Goal: Information Seeking & Learning: Learn about a topic

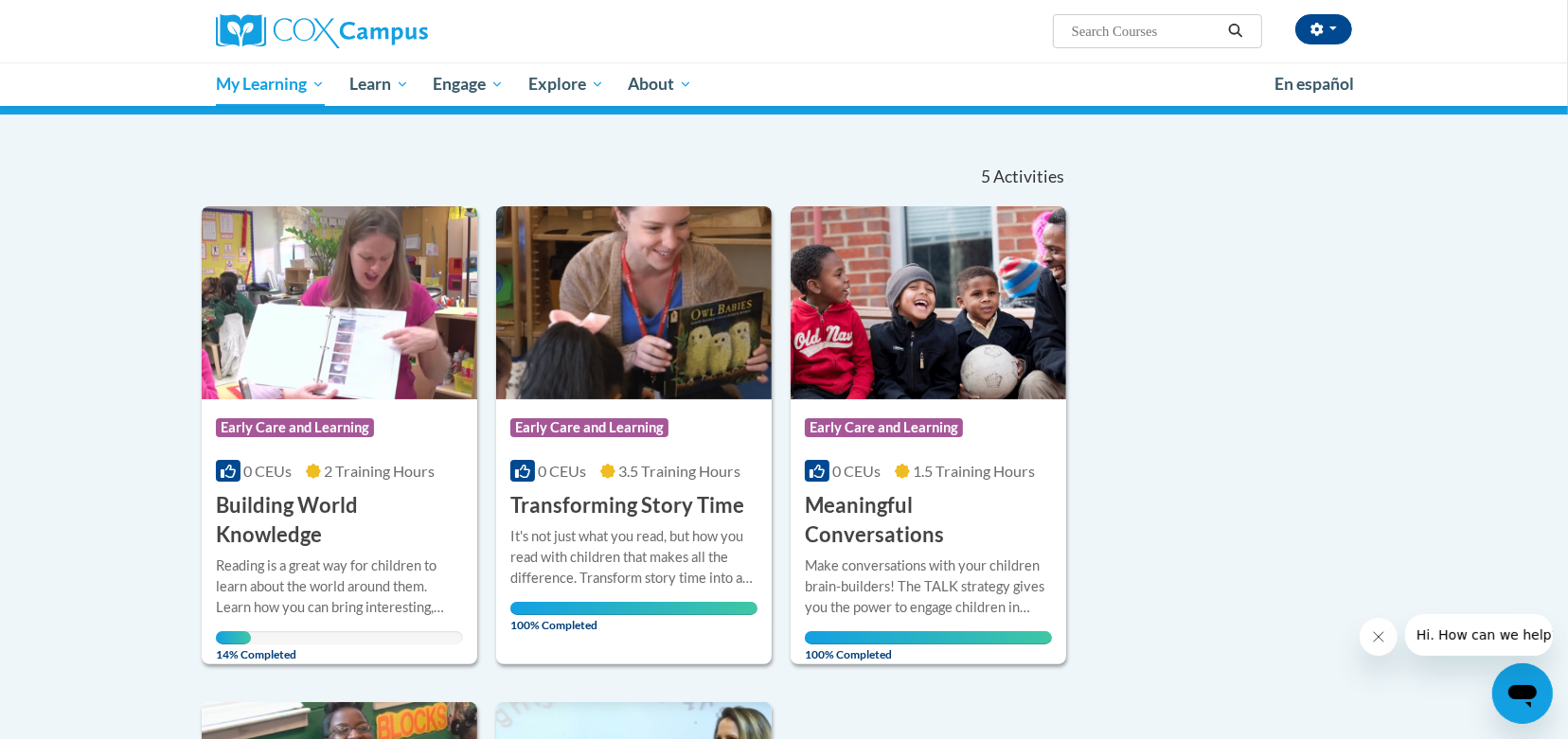
scroll to position [153, 0]
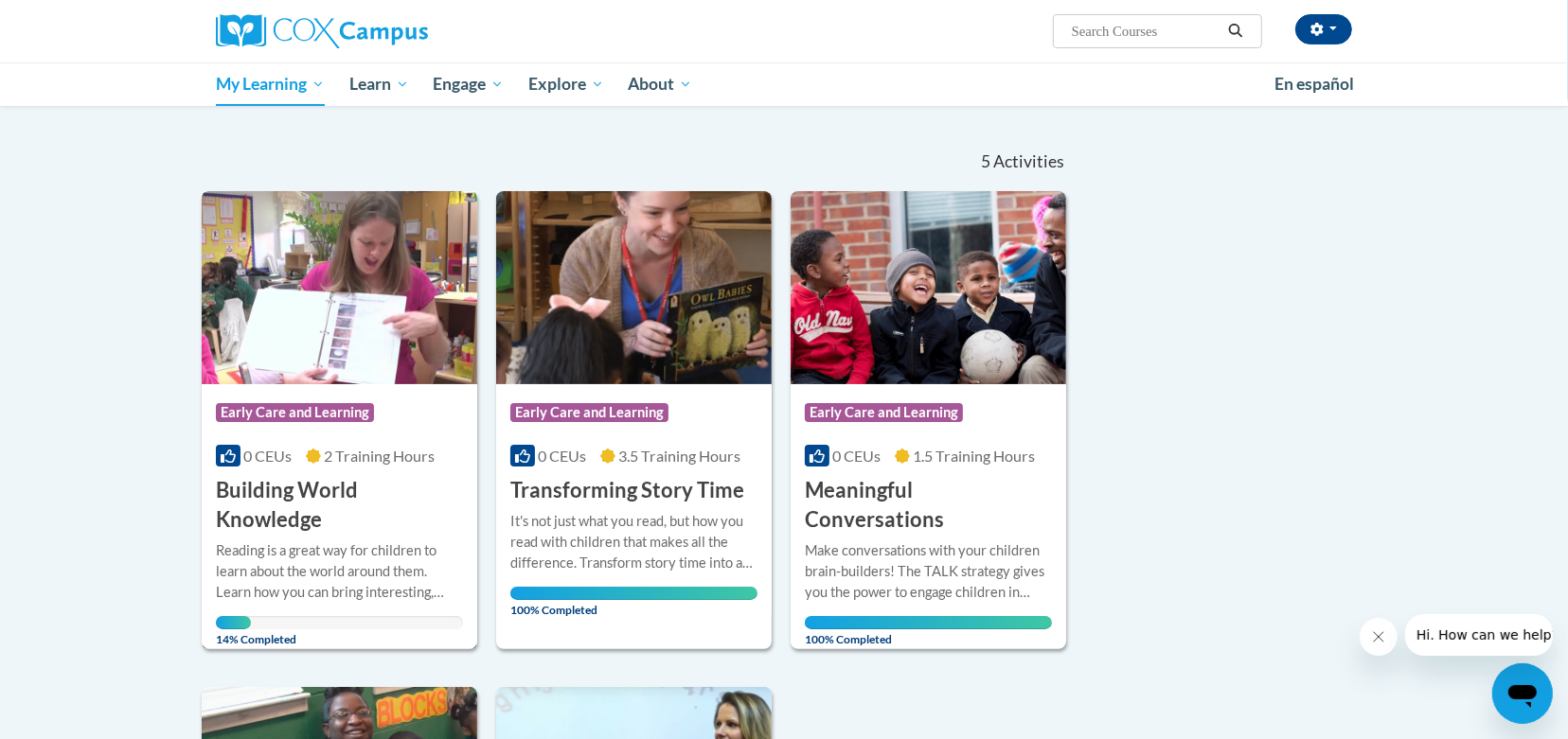
click at [237, 535] on div "More Info Open Reading is a great way for children to learn about the world aro…" at bounding box center [339, 590] width 275 height 110
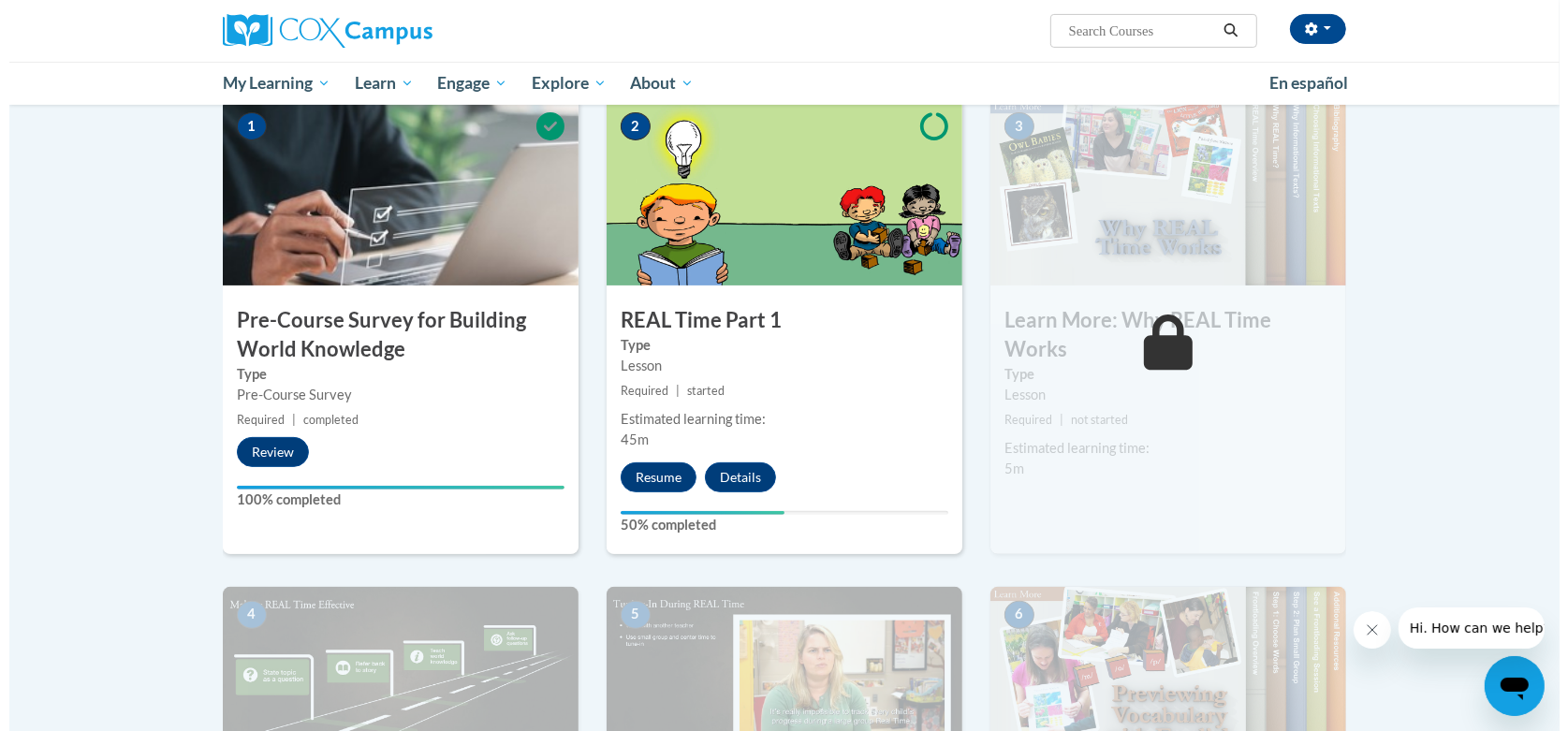
scroll to position [411, 0]
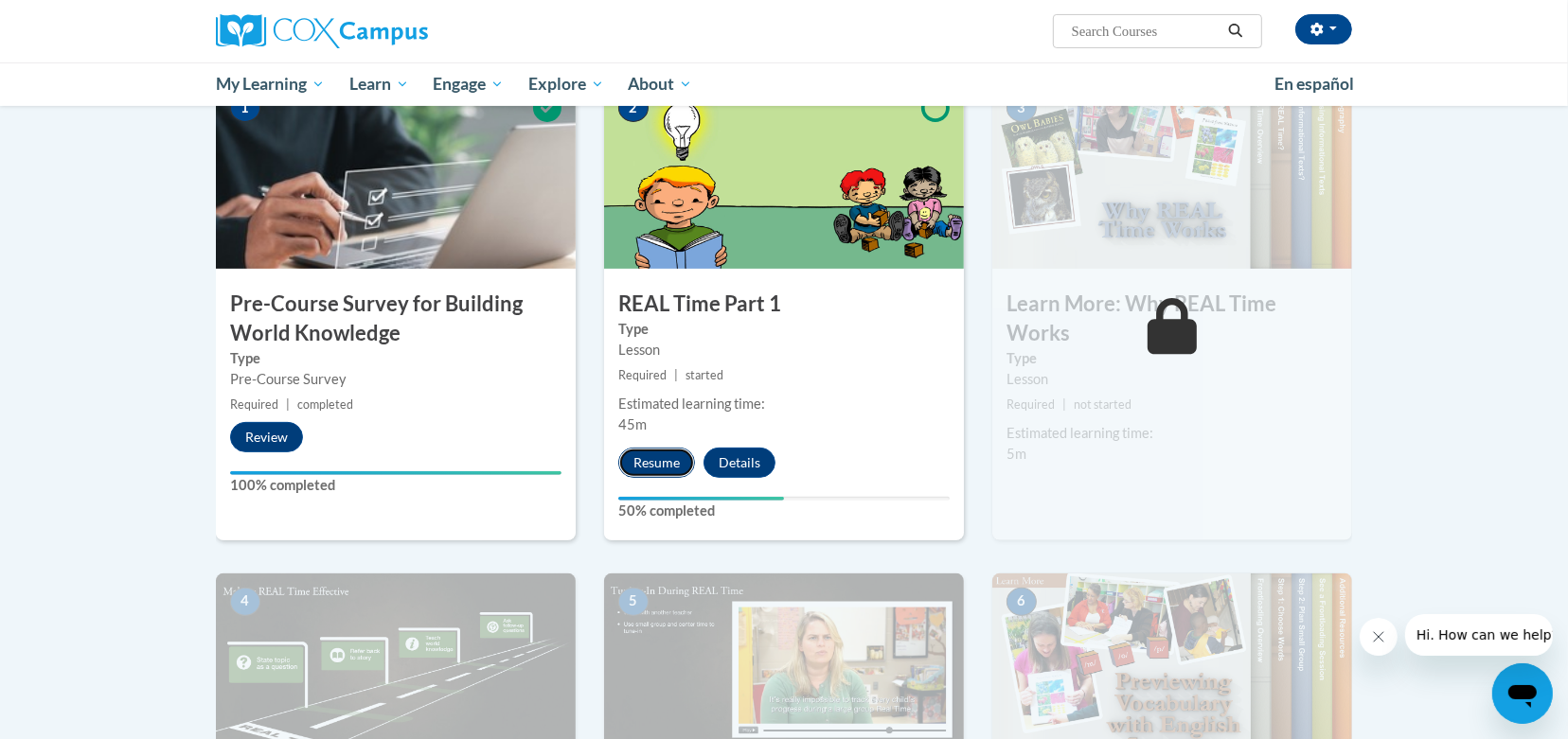
click at [659, 450] on button "Resume" at bounding box center [656, 463] width 77 height 30
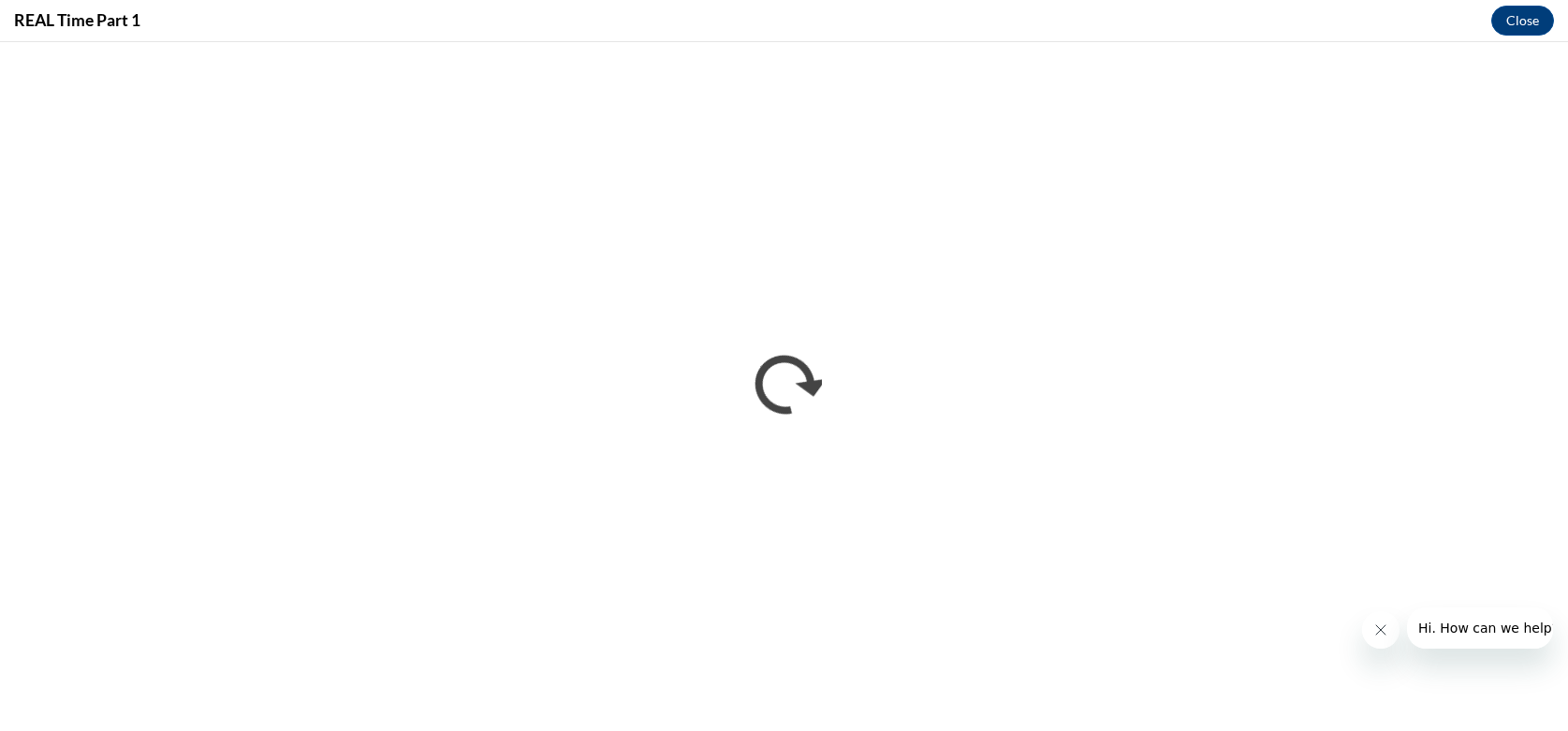
scroll to position [0, 0]
